Goal: Information Seeking & Learning: Learn about a topic

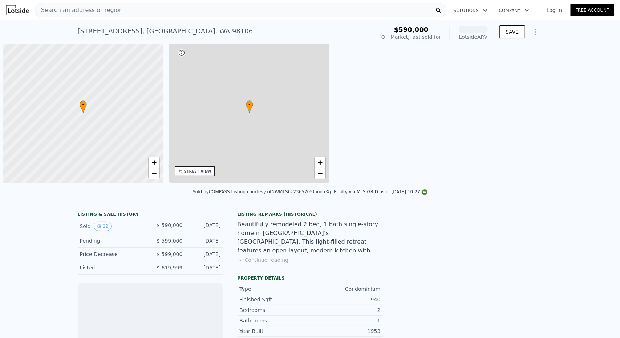
scroll to position [0, 3]
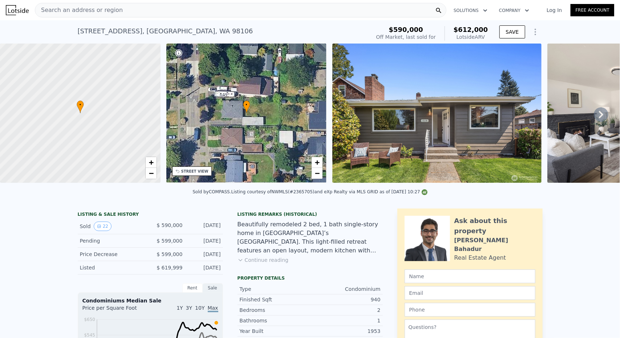
click at [347, 250] on div "Beautifully remodeled 2 bed, 1 bath single-story home in [GEOGRAPHIC_DATA]’s [G…" at bounding box center [309, 237] width 145 height 35
click at [273, 263] on button "Continue reading" at bounding box center [262, 260] width 51 height 7
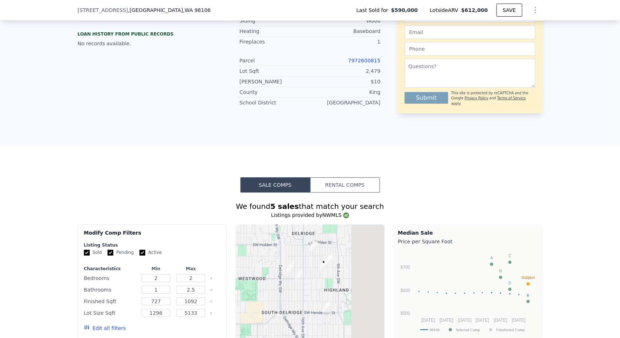
scroll to position [578, 0]
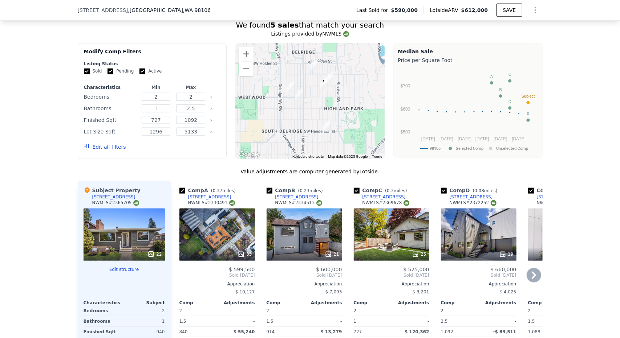
click at [226, 248] on div at bounding box center [217, 254] width 76 height 13
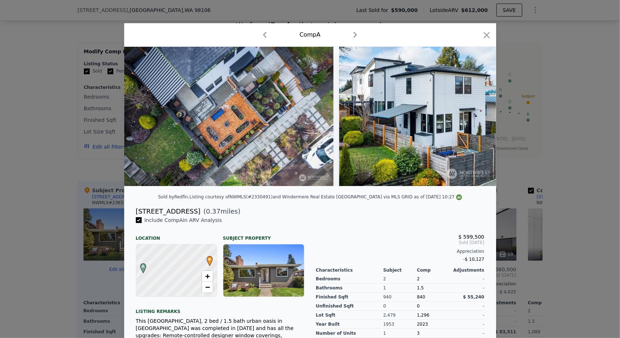
click at [566, 132] on div at bounding box center [310, 169] width 620 height 338
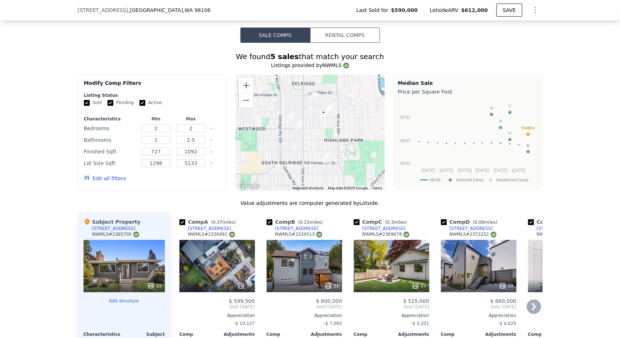
scroll to position [505, 0]
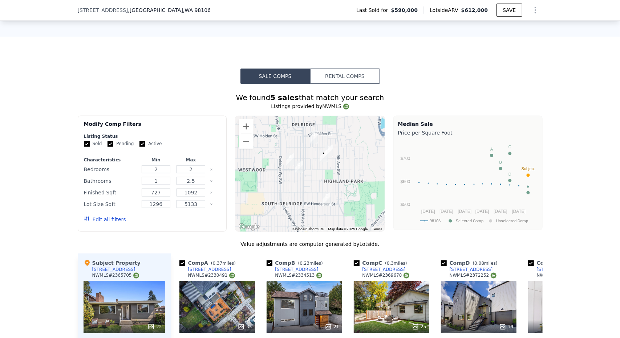
click at [221, 281] on div "33" at bounding box center [217, 307] width 76 height 52
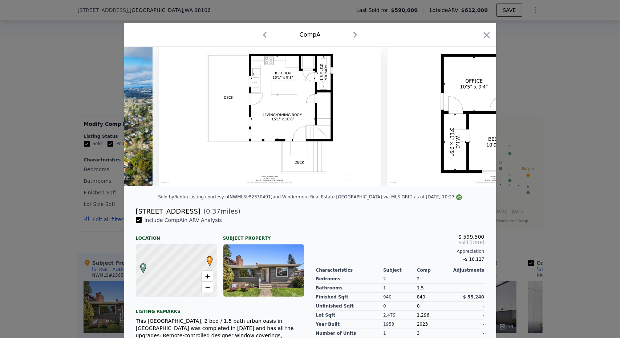
scroll to position [0, 6416]
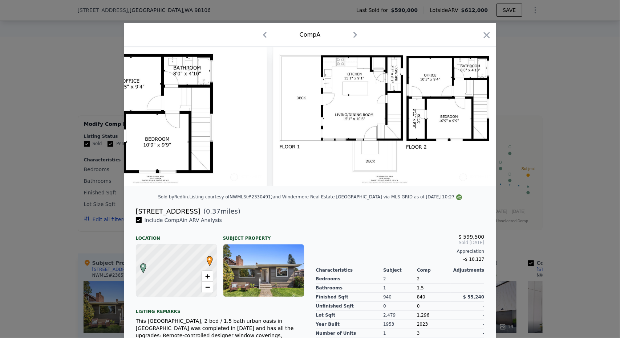
click at [526, 178] on div at bounding box center [310, 169] width 620 height 338
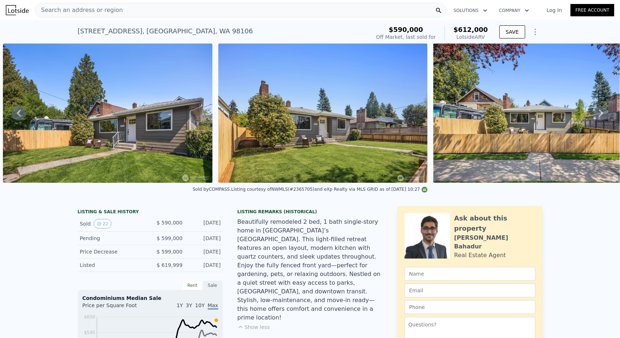
click at [161, 13] on div "Search an address or region" at bounding box center [240, 10] width 411 height 15
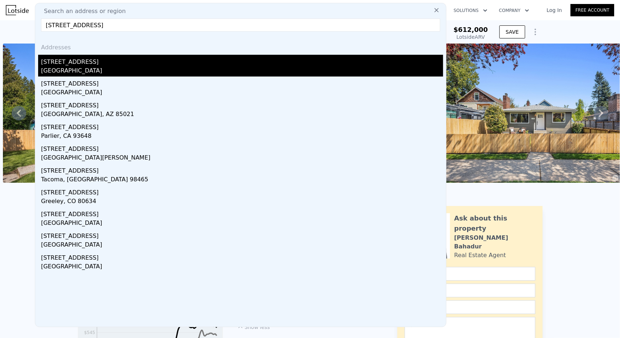
type input "[STREET_ADDRESS]"
click at [86, 64] on div "[STREET_ADDRESS]" at bounding box center [242, 61] width 402 height 12
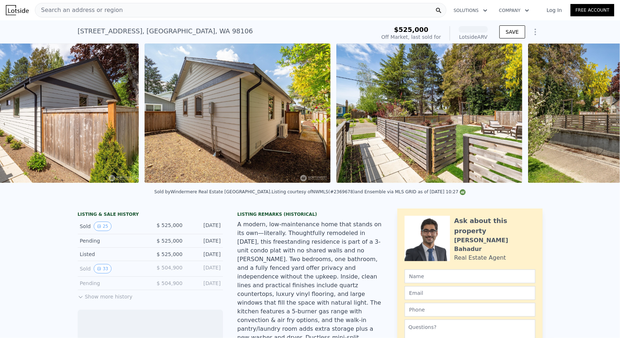
scroll to position [0, 3974]
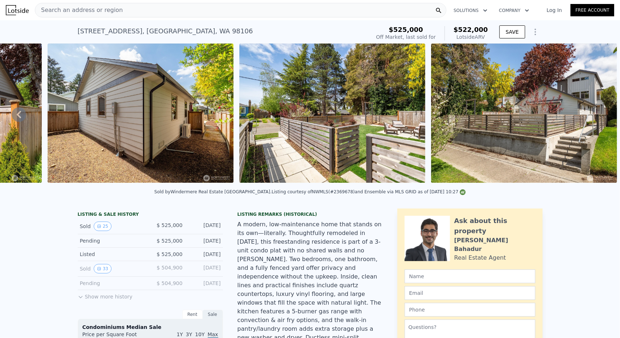
click at [149, 17] on div "Search an address or region" at bounding box center [240, 10] width 411 height 15
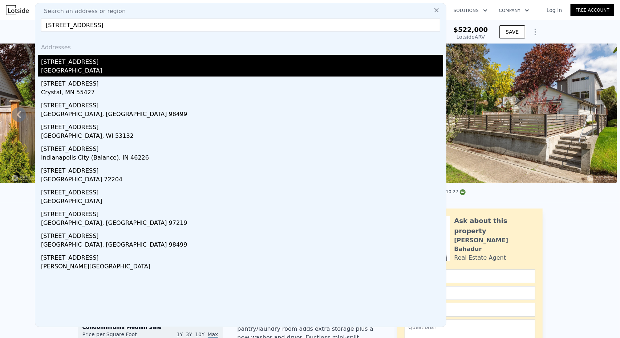
type input "[STREET_ADDRESS]"
click at [119, 64] on div "[STREET_ADDRESS]" at bounding box center [242, 61] width 402 height 12
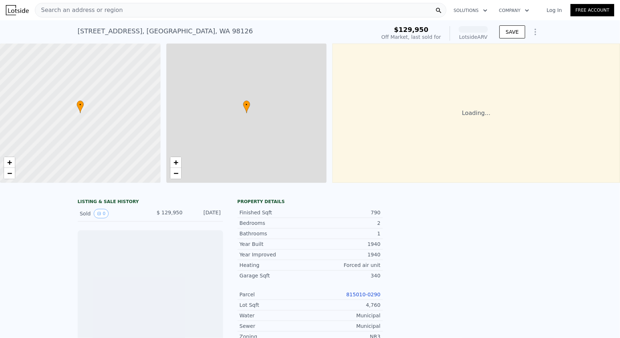
scroll to position [0, 3]
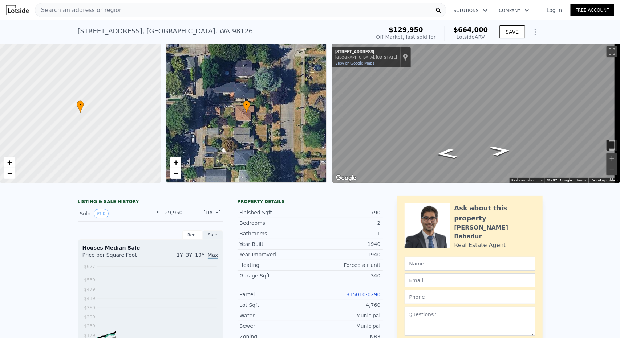
drag, startPoint x: 292, startPoint y: 211, endPoint x: 300, endPoint y: 212, distance: 7.3
click at [296, 214] on div "Finished Sqft 790 Bedrooms 2 Bathrooms 1 Year Built 1940 Year Improved 1940 Hea…" at bounding box center [309, 289] width 145 height 169
drag, startPoint x: 459, startPoint y: 30, endPoint x: 484, endPoint y: 29, distance: 25.1
click at [484, 29] on span "$664,000" at bounding box center [471, 30] width 34 height 8
click at [482, 28] on span "$664,000" at bounding box center [471, 30] width 34 height 8
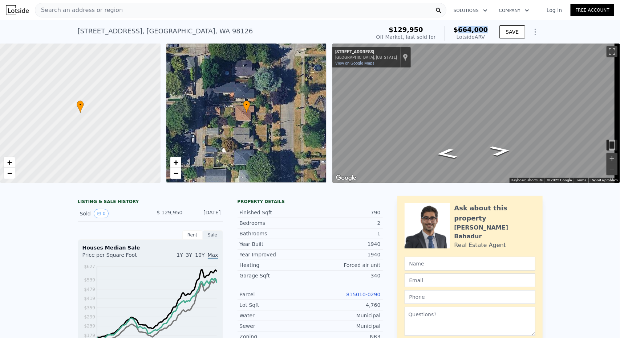
click at [482, 28] on span "$664,000" at bounding box center [471, 30] width 34 height 8
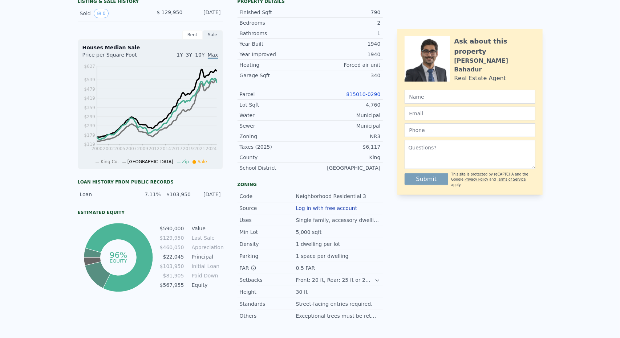
scroll to position [3, 0]
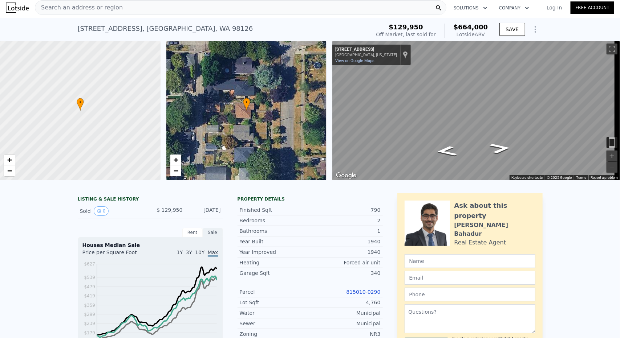
click at [195, 25] on div "[STREET_ADDRESS] Sold [DATE] for $129,950 (~ARV $664k )" at bounding box center [223, 31] width 290 height 20
click at [184, 12] on div "Search an address or region" at bounding box center [240, 7] width 411 height 15
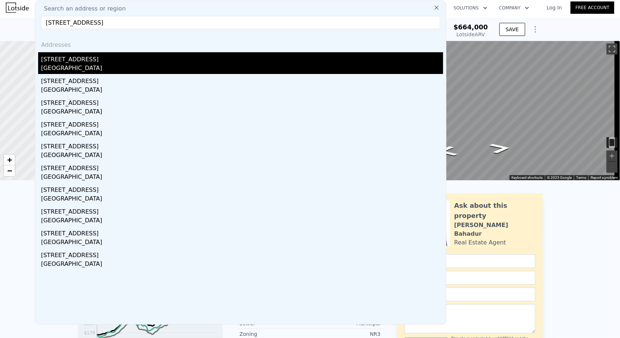
type input "[STREET_ADDRESS]"
click at [104, 58] on div "[STREET_ADDRESS]" at bounding box center [242, 58] width 402 height 12
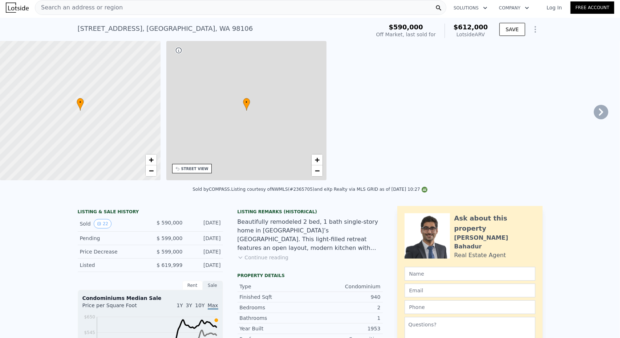
type input "2"
type input "1"
type input "2.5"
type input "727"
type input "1092"
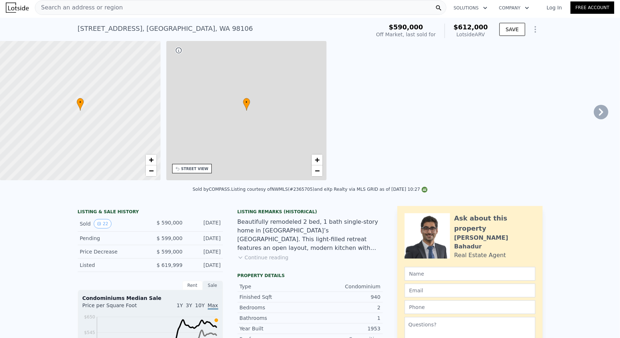
type input "1296"
type input "5133"
type input "$ 612,000"
type input "5"
type input "-$ 61,738"
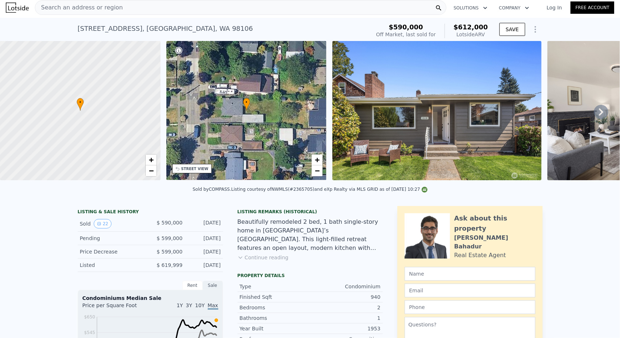
click at [362, 27] on div "[STREET_ADDRESS] Sold [DATE] for $590k (~ARV $612k )" at bounding box center [223, 31] width 290 height 20
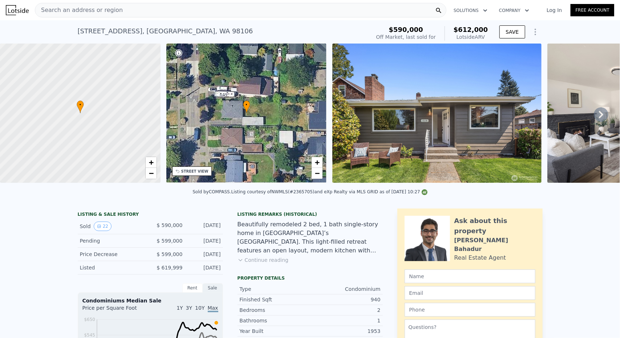
click at [535, 30] on icon "Show Options" at bounding box center [535, 32] width 9 height 9
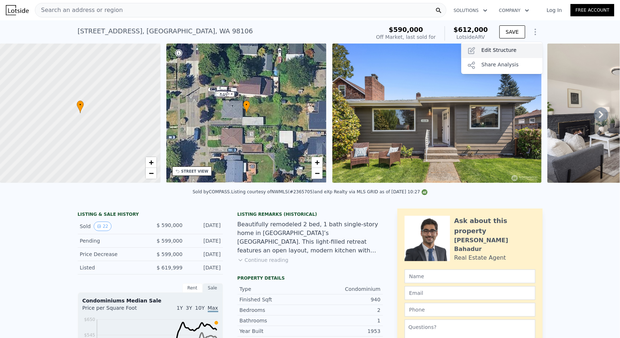
click at [517, 51] on div "Edit Structure" at bounding box center [501, 51] width 81 height 15
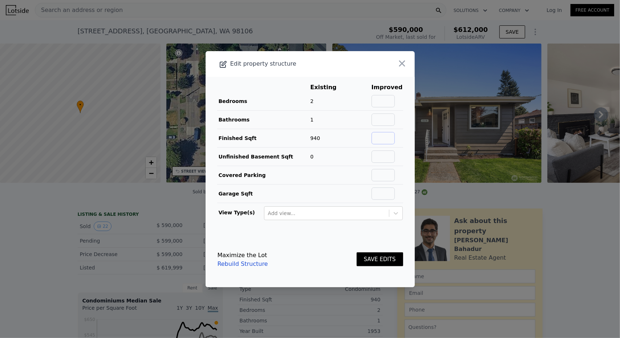
click at [383, 132] on input "text" at bounding box center [382, 138] width 23 height 12
type input "780"
click at [377, 257] on button "SAVE EDITS" at bounding box center [380, 260] width 46 height 14
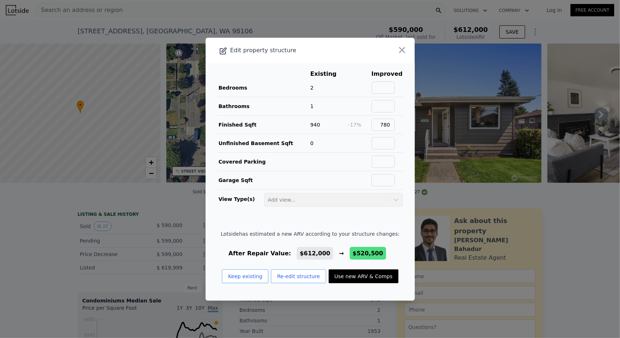
click at [359, 279] on button "Use new ARV & Comps" at bounding box center [364, 277] width 70 height 14
type input "$ 520,500"
type input "-$ 146,578"
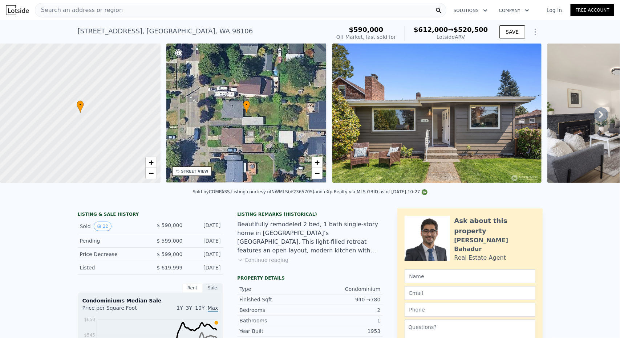
type input "$ 612,000"
type input "-$ 61,738"
click at [536, 33] on icon "Show Options" at bounding box center [535, 32] width 9 height 9
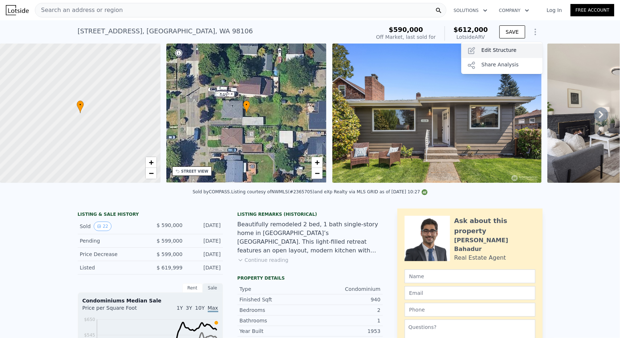
click at [524, 46] on div "Edit Structure" at bounding box center [501, 51] width 81 height 15
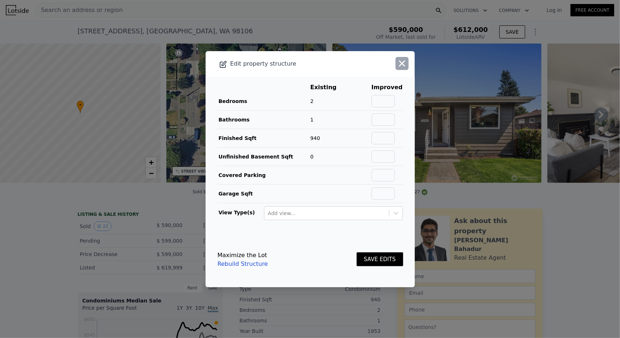
click at [395, 60] on button "button" at bounding box center [401, 63] width 13 height 13
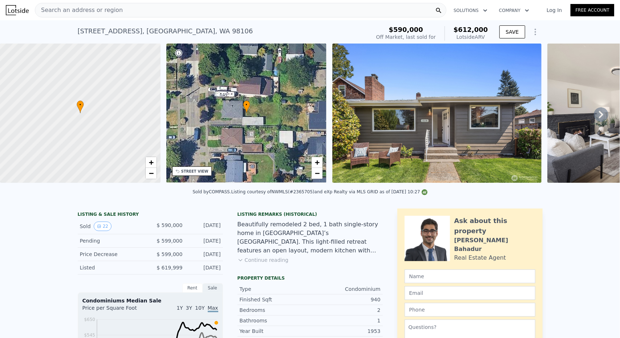
click at [175, 16] on div "Search an address or region" at bounding box center [240, 10] width 411 height 15
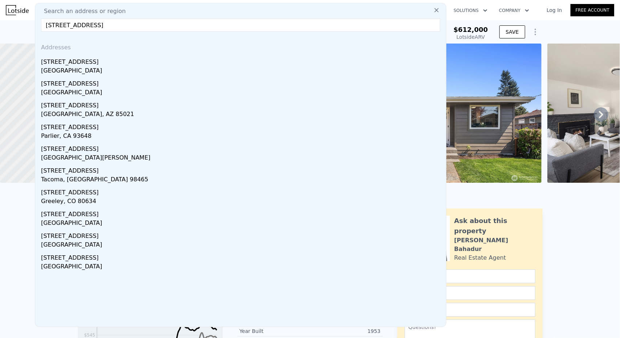
type input "[STREET_ADDRESS]"
click at [97, 57] on div "[STREET_ADDRESS]" at bounding box center [242, 61] width 402 height 12
type input "1"
type input "1.5"
type input "867"
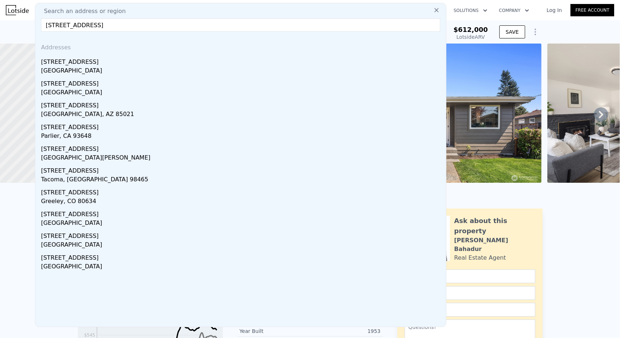
type input "1014"
type input "197724"
type input "$ 522,000"
type input "4"
type input "-$ 69,881"
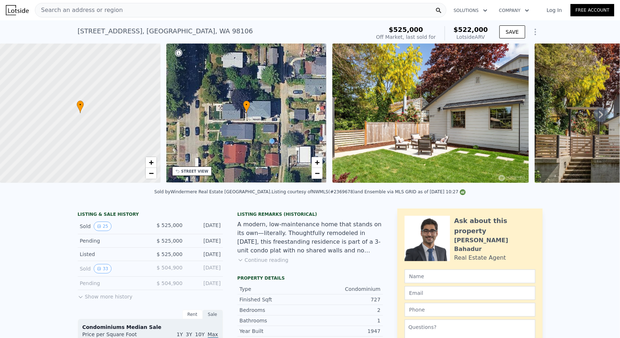
click at [535, 29] on icon "Show Options" at bounding box center [535, 32] width 1 height 6
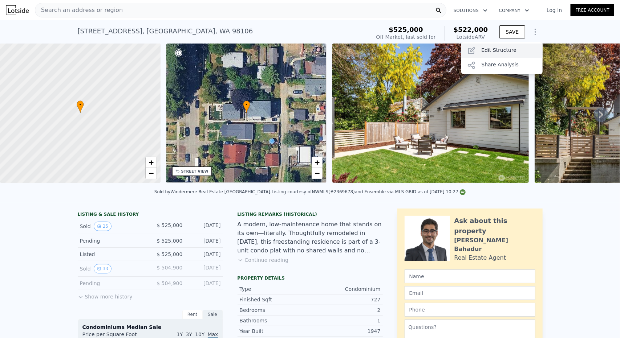
click at [521, 48] on div "Edit Structure" at bounding box center [501, 51] width 81 height 15
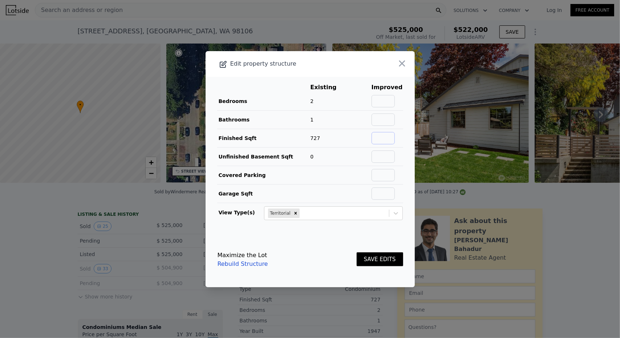
click at [380, 140] on input "text" at bounding box center [382, 138] width 23 height 12
type input "780"
click at [377, 266] on div "SAVE EDITS" at bounding box center [380, 260] width 46 height 32
click at [293, 211] on icon "Remove Territorial" at bounding box center [295, 213] width 5 height 5
click at [372, 258] on button "SAVE EDITS" at bounding box center [380, 260] width 46 height 14
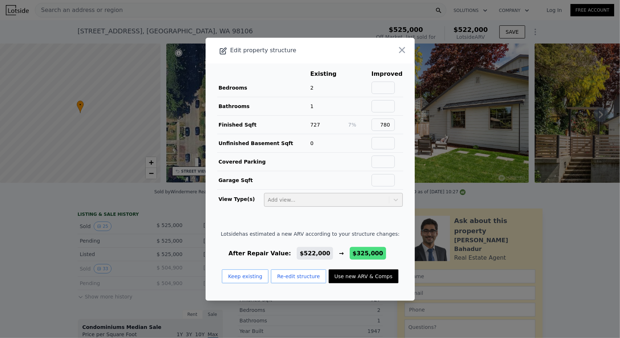
click at [363, 279] on button "Use new ARV & Comps" at bounding box center [364, 277] width 70 height 14
type input "$ 325,000"
type input "-$ 252,960"
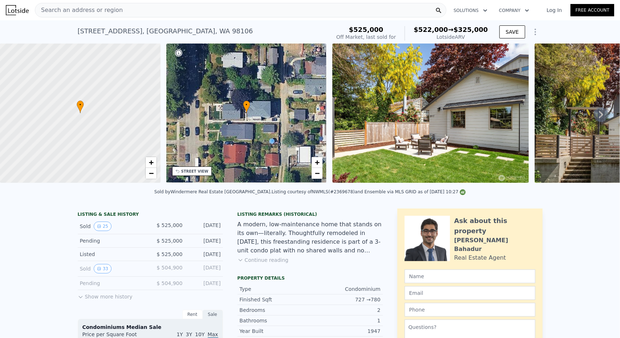
click at [528, 39] on button "Show Options" at bounding box center [535, 32] width 15 height 15
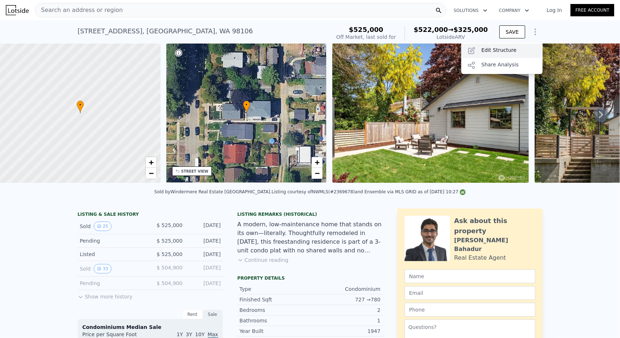
click at [510, 54] on div "Edit Structure" at bounding box center [501, 51] width 81 height 15
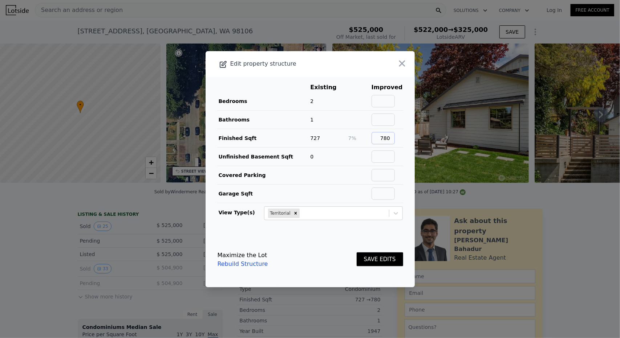
click at [386, 144] on input "780" at bounding box center [382, 138] width 23 height 12
click at [386, 143] on input "780" at bounding box center [382, 138] width 23 height 12
type input "780"
click at [294, 223] on main "Existing Improved Bedrooms 2 Bathrooms 1 Finished Sqft 727 7% 780 Unfinished Ba…" at bounding box center [310, 154] width 209 height 155
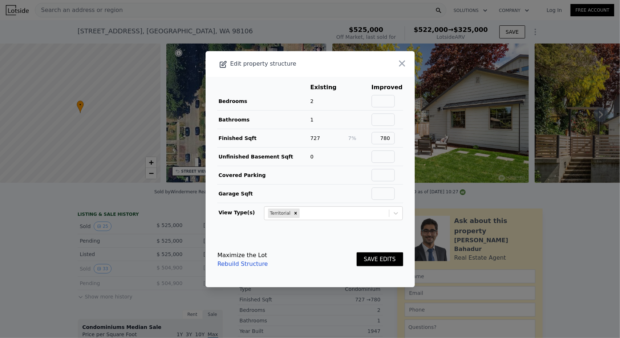
click at [374, 266] on div "SAVE EDITS" at bounding box center [380, 260] width 46 height 32
click at [376, 261] on button "SAVE EDITS" at bounding box center [380, 260] width 46 height 14
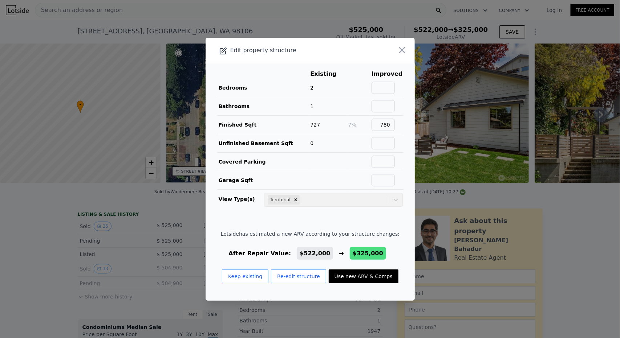
click at [346, 276] on button "Use new ARV & Comps" at bounding box center [364, 277] width 70 height 14
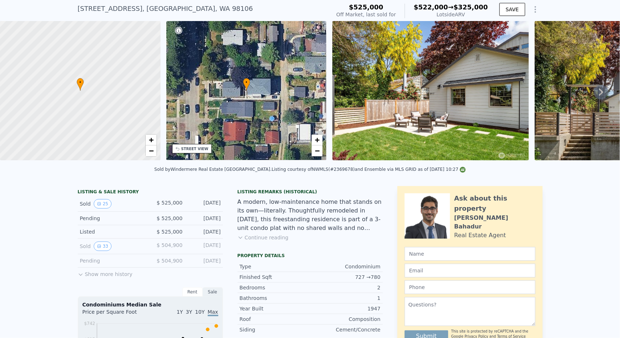
scroll to position [17, 0]
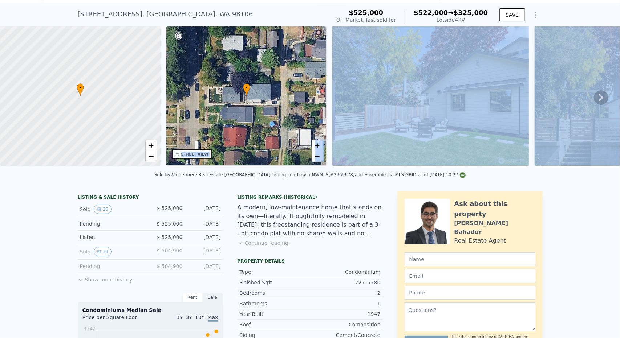
drag, startPoint x: 83, startPoint y: 188, endPoint x: 288, endPoint y: 178, distance: 204.7
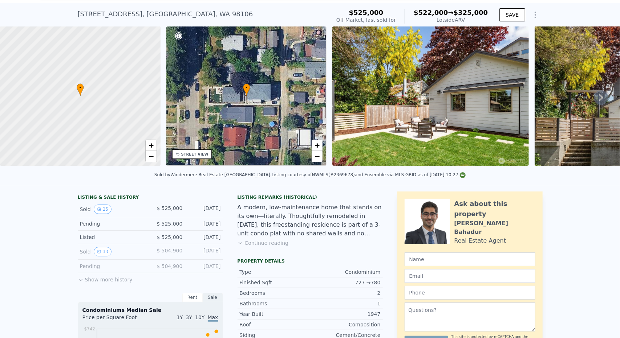
click at [280, 178] on div "Listing courtesy of NWMLS (#2369678) and Ensemble via MLS GRID as of [DATE] 10:…" at bounding box center [369, 174] width 194 height 5
click at [379, 166] on img at bounding box center [430, 96] width 196 height 139
